Goal: Transaction & Acquisition: Book appointment/travel/reservation

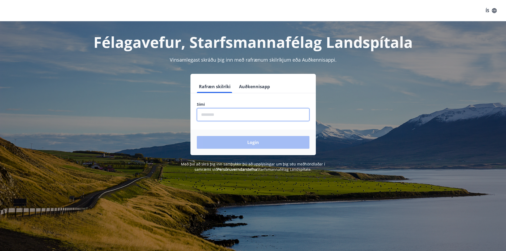
click at [225, 113] on input "phone" at bounding box center [253, 114] width 113 height 13
type input "********"
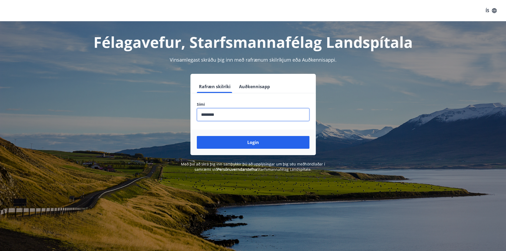
click at [259, 141] on button "Login" at bounding box center [253, 142] width 113 height 13
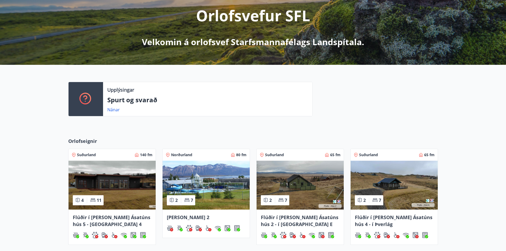
scroll to position [102, 0]
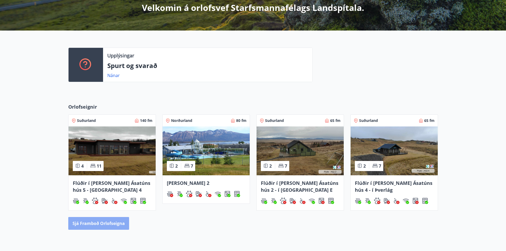
click at [99, 223] on button "Sjá framboð orlofseigna" at bounding box center [98, 223] width 61 height 13
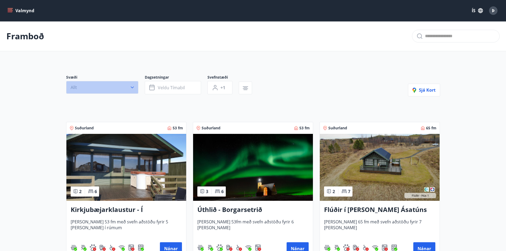
click at [104, 87] on button "Allt" at bounding box center [102, 87] width 72 height 13
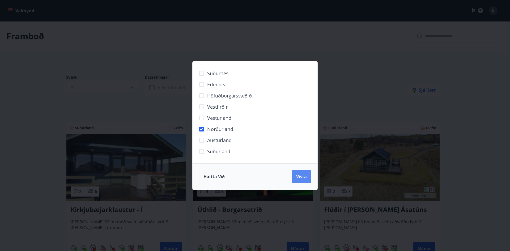
click at [303, 176] on span "Vista" at bounding box center [301, 177] width 11 height 6
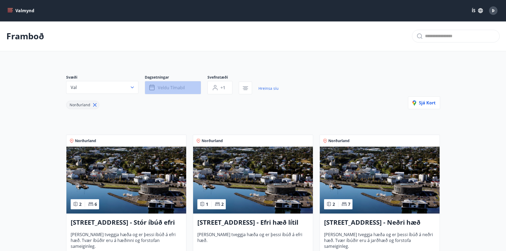
click at [175, 84] on button "Veldu tímabil" at bounding box center [173, 87] width 56 height 13
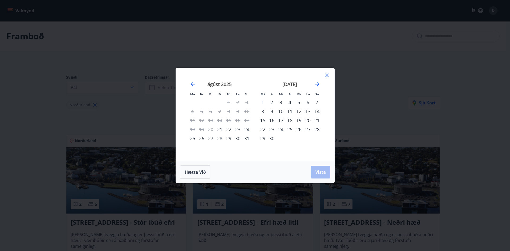
click at [229, 138] on div "29" at bounding box center [228, 138] width 9 height 9
click at [247, 138] on div "31" at bounding box center [246, 138] width 9 height 9
click at [320, 169] on span "Vista" at bounding box center [321, 172] width 11 height 6
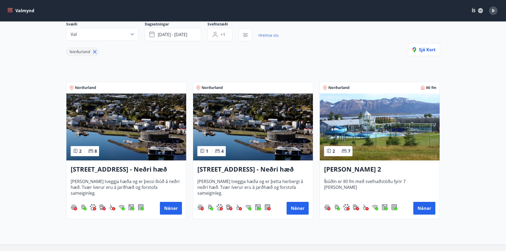
scroll to position [80, 0]
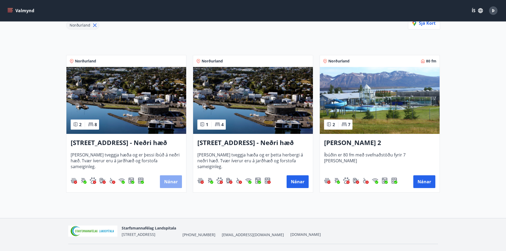
click at [175, 179] on button "Nánar" at bounding box center [171, 181] width 22 height 13
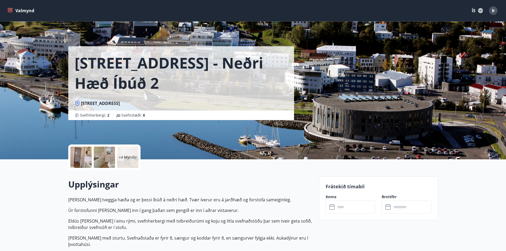
click at [354, 204] on input "text" at bounding box center [356, 207] width 40 height 13
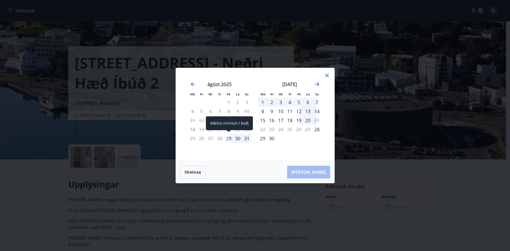
click at [228, 138] on div "29" at bounding box center [228, 138] width 9 height 9
click at [248, 138] on div "31" at bounding box center [246, 138] width 9 height 9
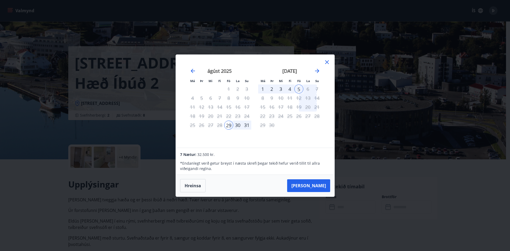
click at [246, 123] on div "31" at bounding box center [246, 125] width 9 height 9
click at [326, 61] on icon at bounding box center [327, 62] width 6 height 6
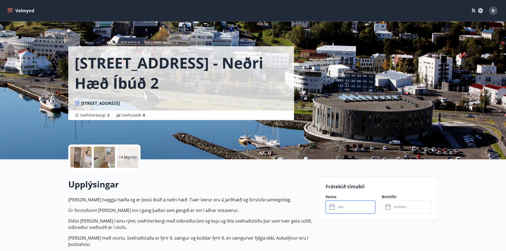
scroll to position [27, 0]
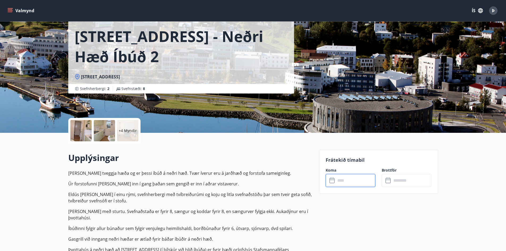
click at [351, 179] on input "text" at bounding box center [356, 180] width 40 height 13
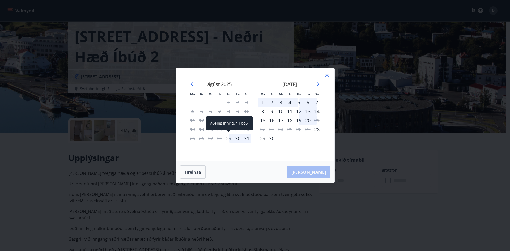
click at [229, 138] on div "29" at bounding box center [228, 138] width 9 height 9
click at [245, 137] on div "31" at bounding box center [246, 138] width 9 height 9
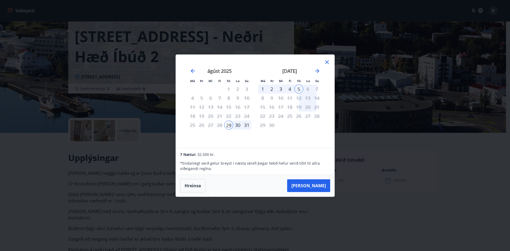
click at [299, 87] on div "5" at bounding box center [299, 89] width 9 height 9
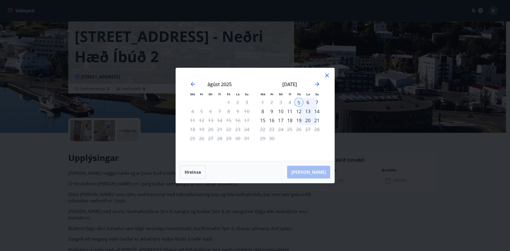
click at [318, 172] on div "Hreinsa Taka Frá" at bounding box center [255, 172] width 159 height 22
click at [328, 74] on icon at bounding box center [327, 76] width 4 height 4
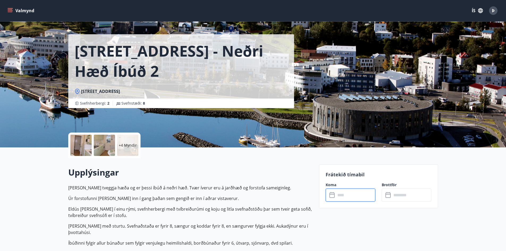
scroll to position [0, 0]
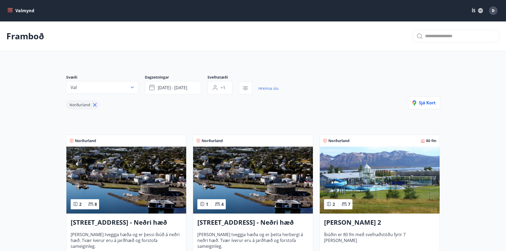
click at [12, 9] on icon "menu" at bounding box center [10, 9] width 5 height 1
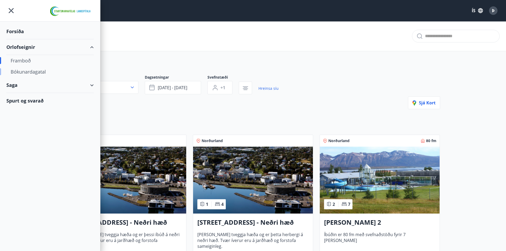
click at [36, 72] on div "Bókunardagatal" at bounding box center [50, 71] width 79 height 11
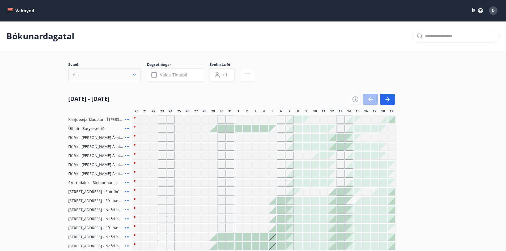
click at [133, 70] on button "Allt" at bounding box center [104, 74] width 72 height 13
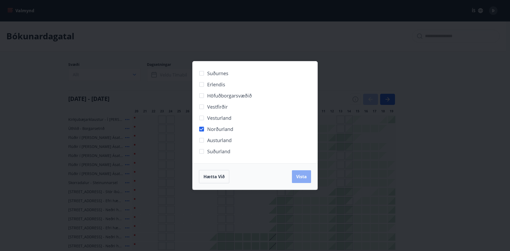
click at [303, 177] on span "Vista" at bounding box center [301, 177] width 11 height 6
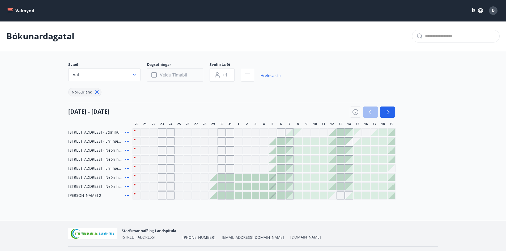
click at [176, 74] on span "Veldu tímabil" at bounding box center [173, 75] width 27 height 6
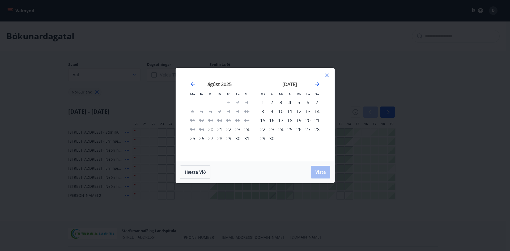
click at [230, 137] on div "29" at bounding box center [228, 138] width 9 height 9
click at [248, 138] on div "31" at bounding box center [246, 138] width 9 height 9
click at [323, 171] on span "Vista" at bounding box center [321, 172] width 11 height 6
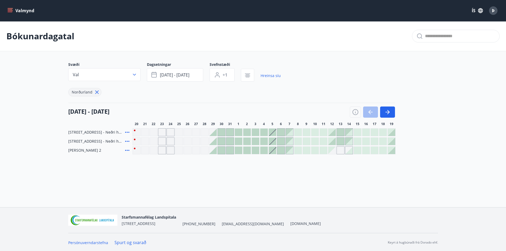
click at [214, 133] on div at bounding box center [212, 132] width 7 height 7
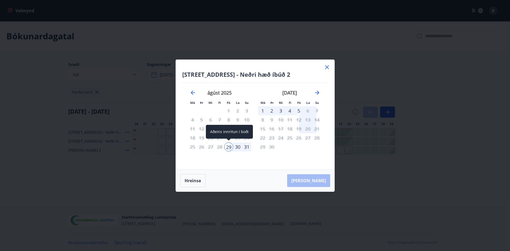
click at [229, 145] on div "29" at bounding box center [228, 146] width 9 height 9
click at [299, 110] on div "5" at bounding box center [299, 110] width 9 height 9
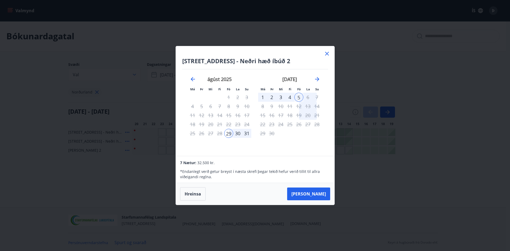
click at [327, 53] on icon at bounding box center [327, 54] width 6 height 6
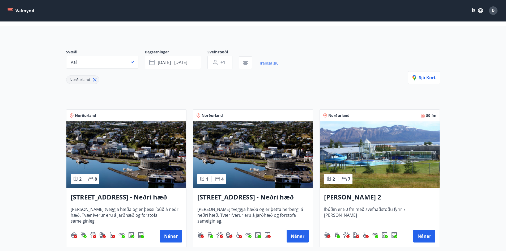
scroll to position [27, 0]
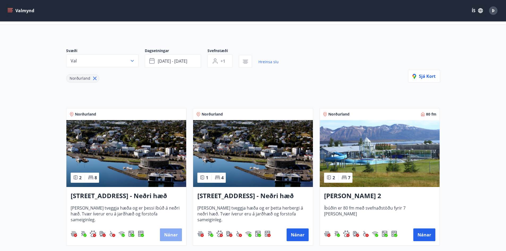
click at [171, 235] on button "Nánar" at bounding box center [171, 235] width 22 height 13
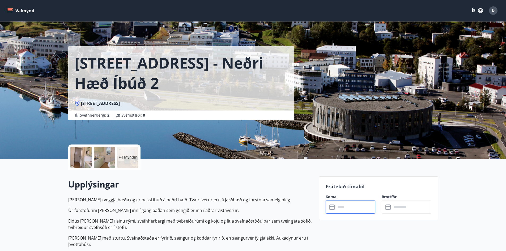
click at [343, 209] on input "text" at bounding box center [356, 207] width 40 height 13
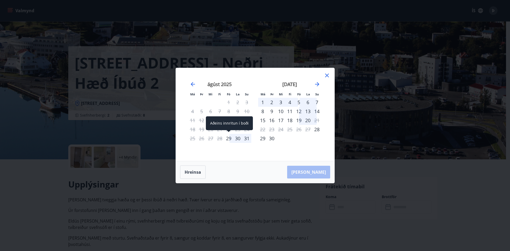
click at [227, 139] on div "29" at bounding box center [228, 138] width 9 height 9
click at [298, 101] on div "5" at bounding box center [299, 102] width 9 height 9
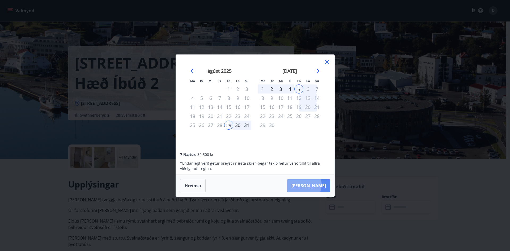
click at [321, 185] on button "Taka Frá" at bounding box center [308, 185] width 43 height 13
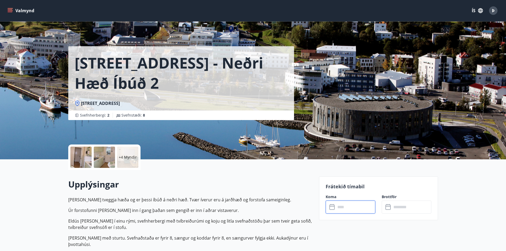
type input "******"
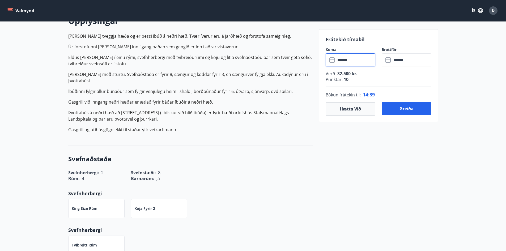
scroll to position [159, 0]
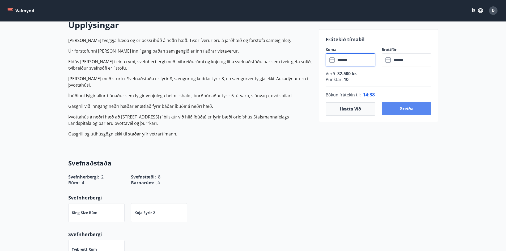
click at [413, 108] on button "Greiða" at bounding box center [407, 108] width 50 height 13
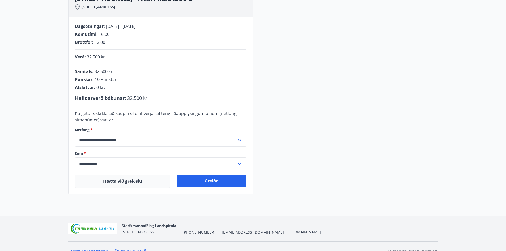
scroll to position [100, 0]
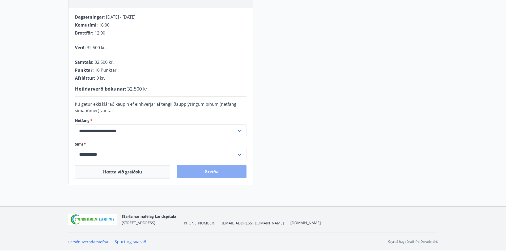
click at [208, 170] on button "Greiða" at bounding box center [212, 171] width 70 height 13
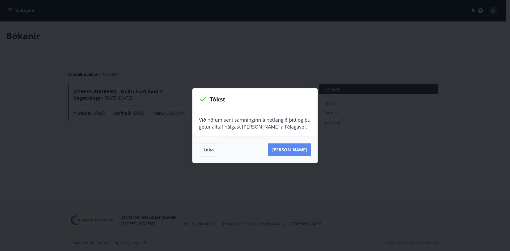
click at [292, 150] on button "Sjá samning" at bounding box center [289, 150] width 43 height 13
click at [211, 151] on button "Loka" at bounding box center [208, 149] width 19 height 13
